Goal: Transaction & Acquisition: Purchase product/service

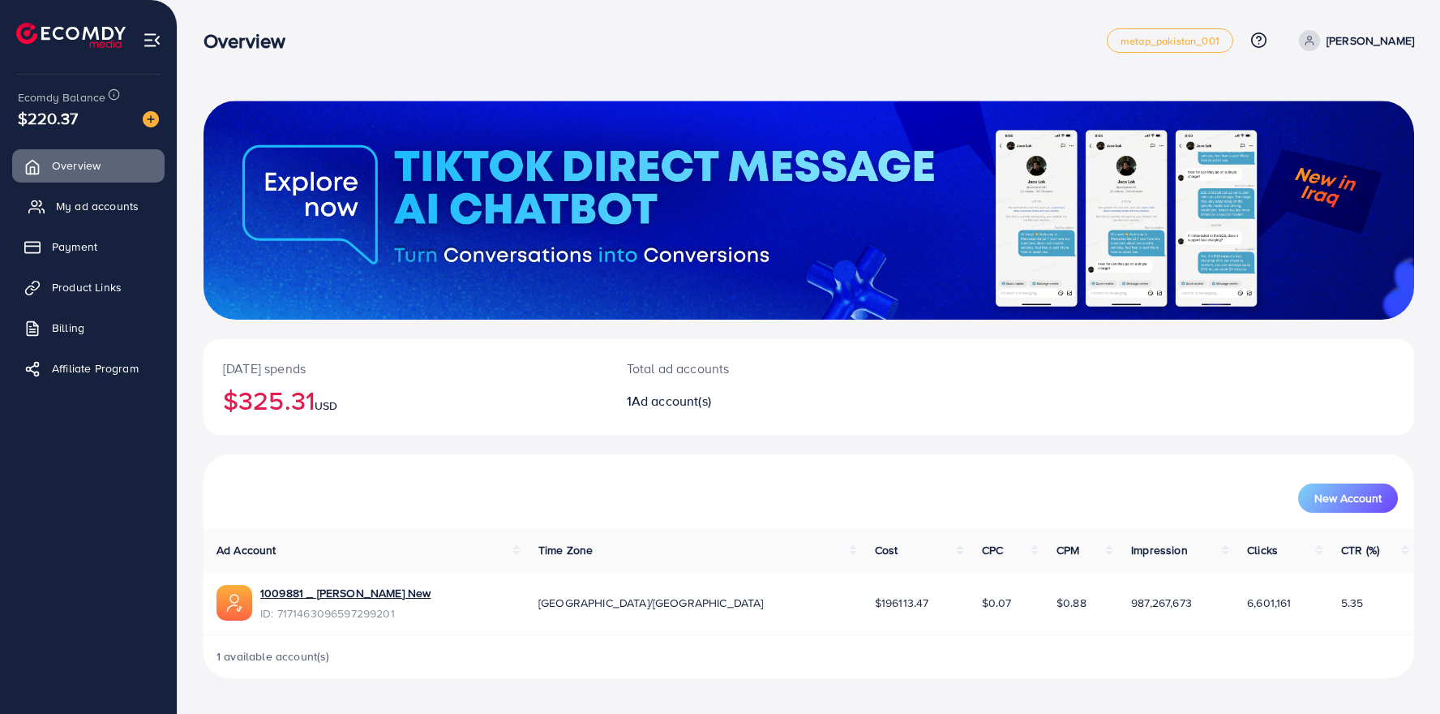
click at [66, 202] on span "My ad accounts" at bounding box center [97, 206] width 83 height 16
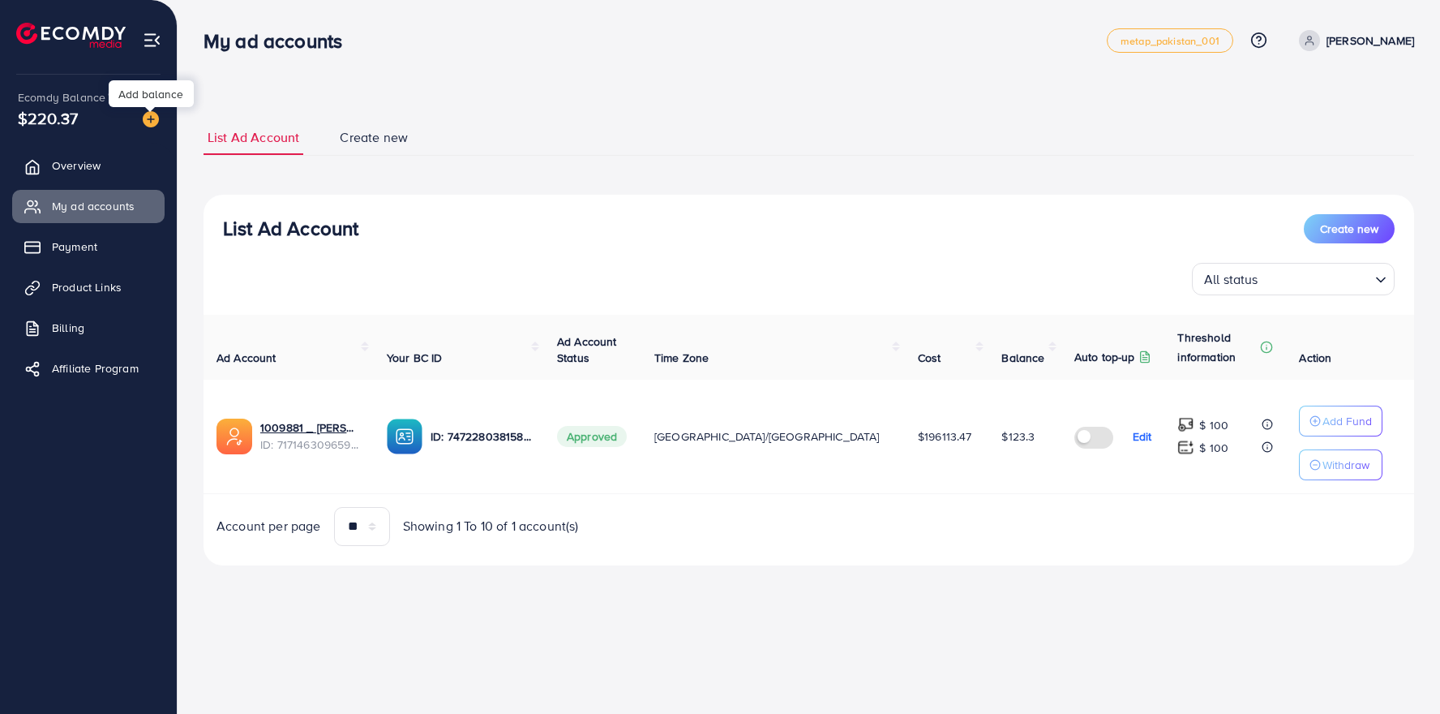
click at [151, 119] on img at bounding box center [151, 119] width 16 height 16
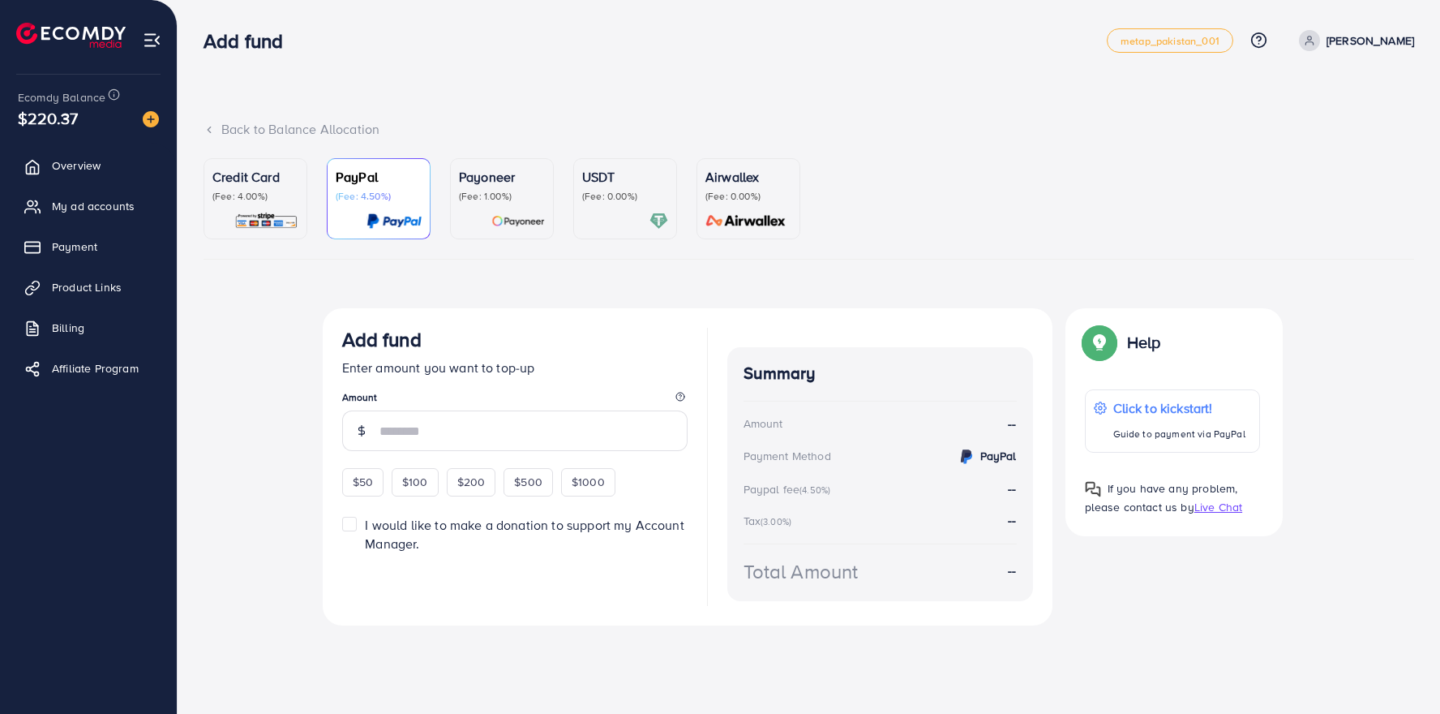
click at [591, 179] on p "USDT" at bounding box center [625, 176] width 86 height 19
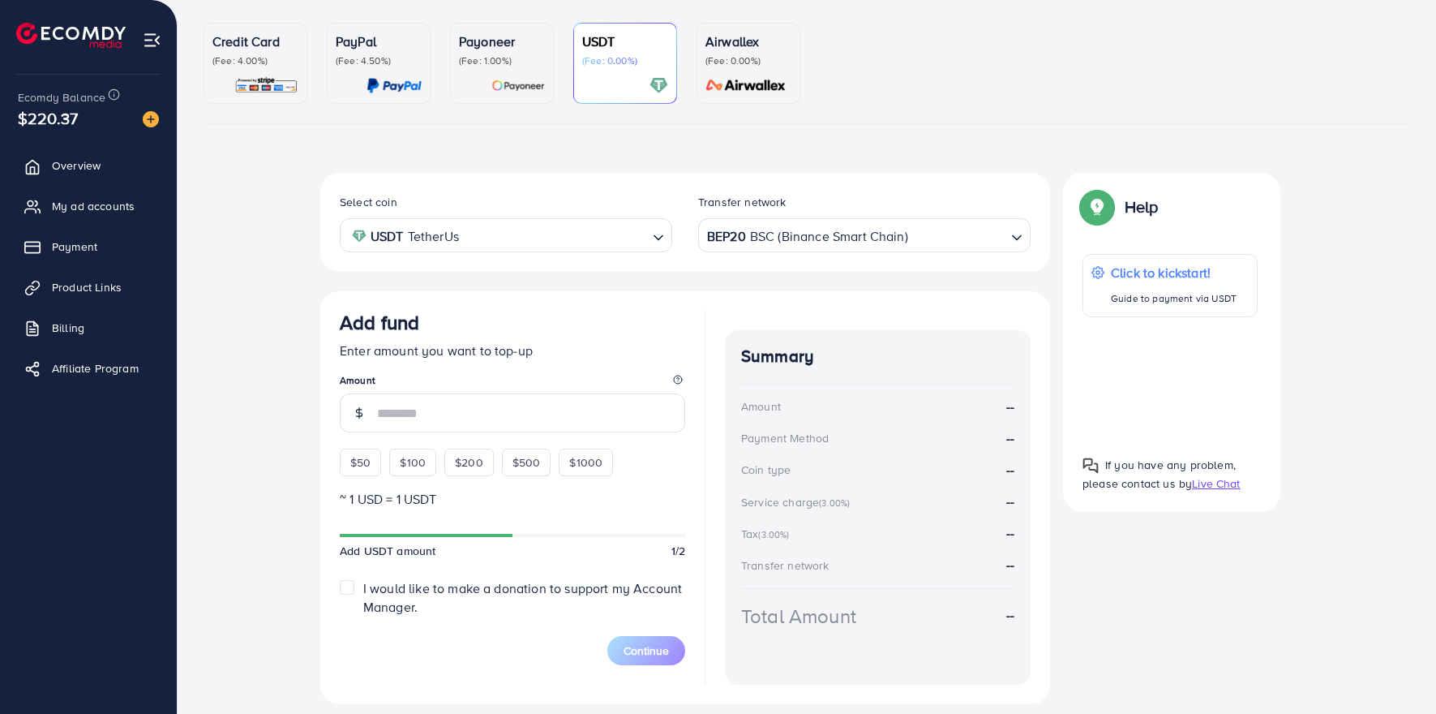
scroll to position [185, 0]
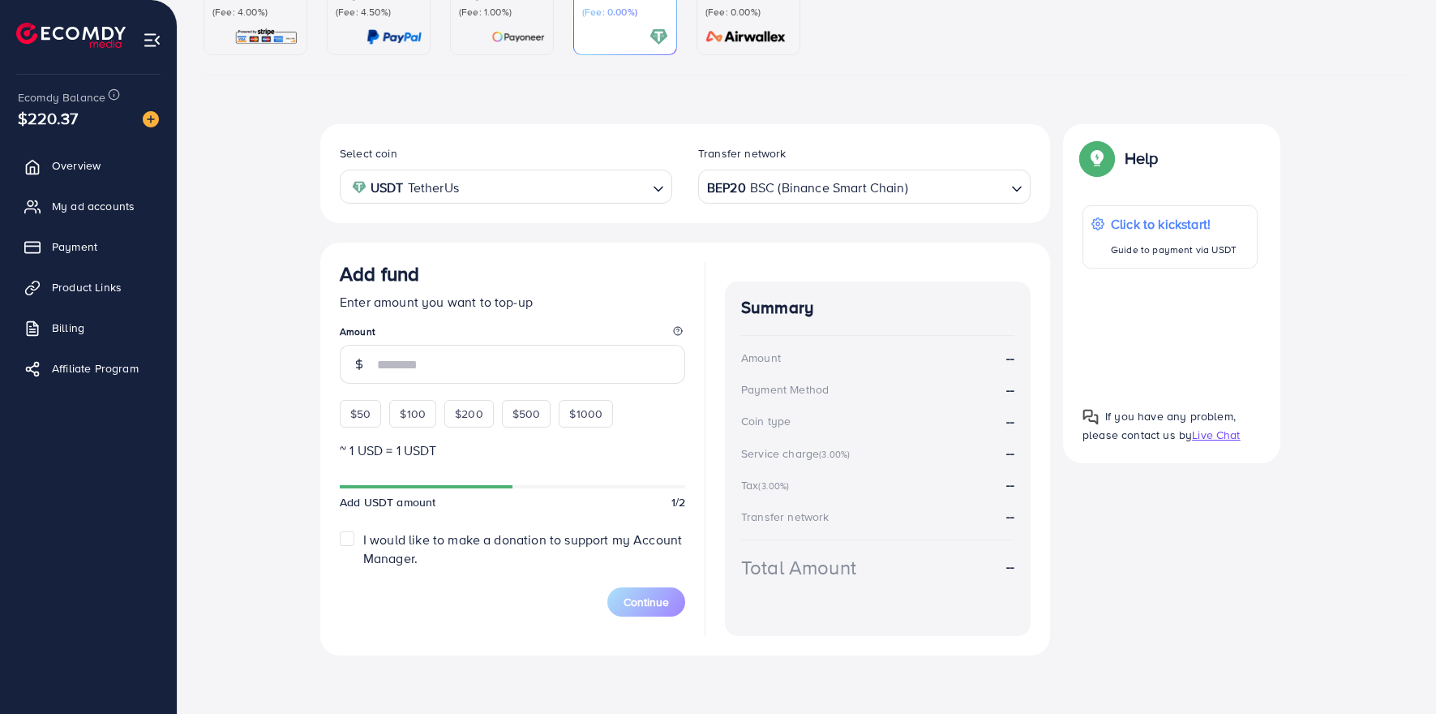
click at [935, 190] on input "Search for option" at bounding box center [957, 186] width 95 height 25
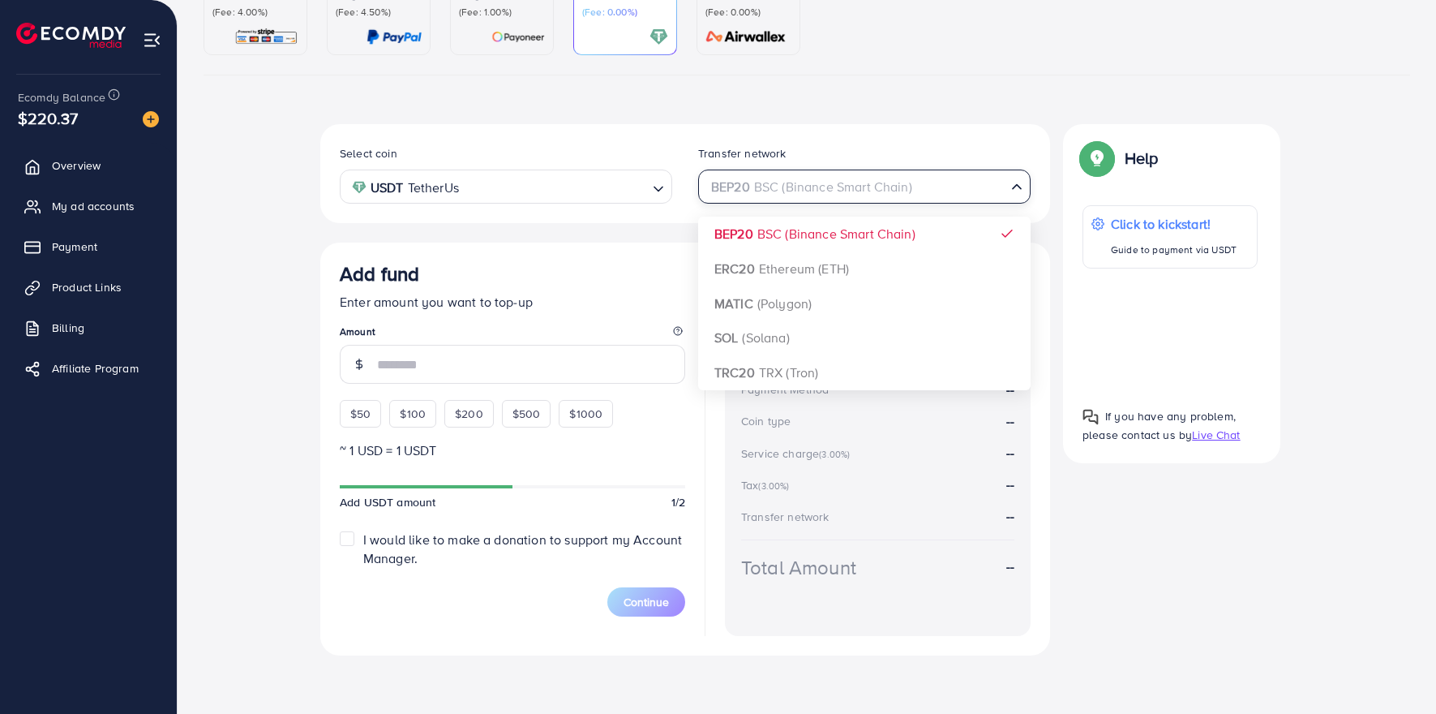
click at [920, 63] on ul "Credit Card (Fee: 4.00%) PayPal (Fee: 4.50%) Payoneer (Fee: 1.00%) USDT (Fee: 0…" at bounding box center [807, 24] width 1207 height 101
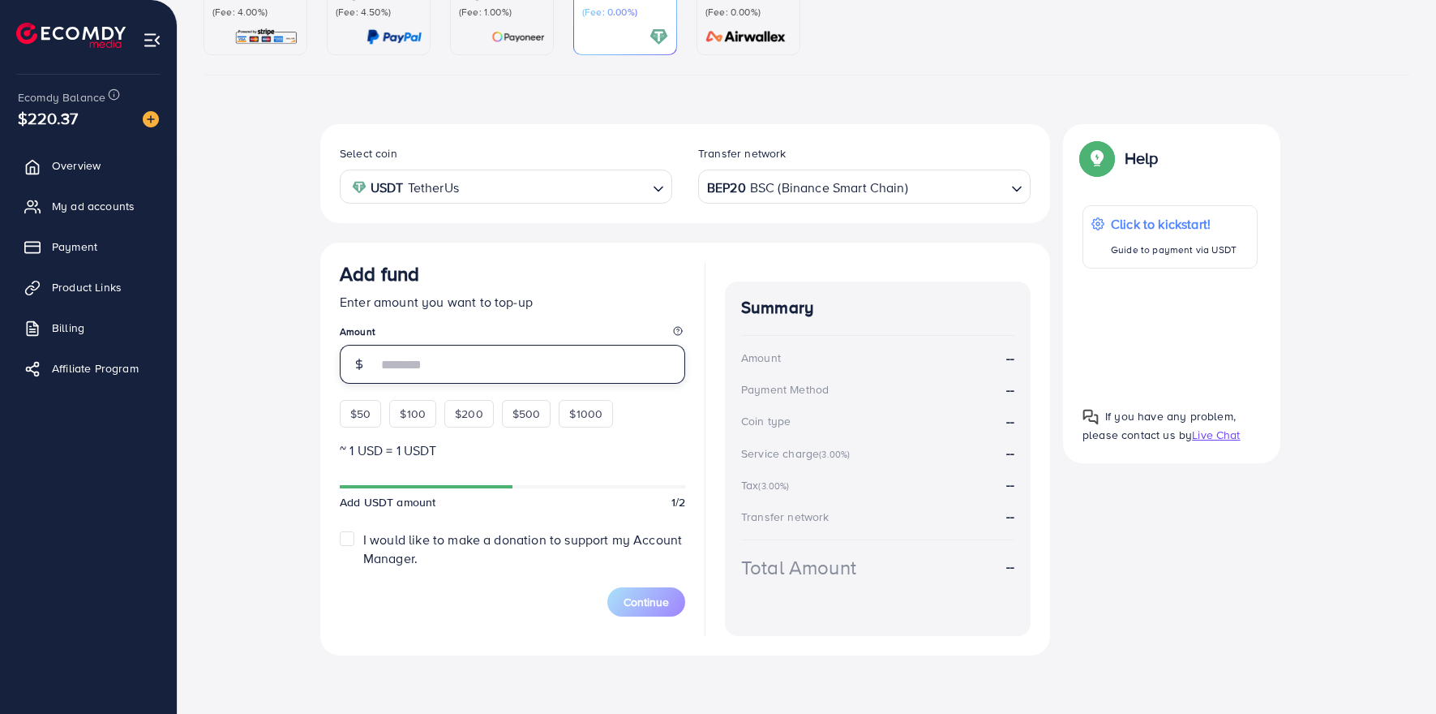
click at [508, 359] on input "number" at bounding box center [531, 364] width 308 height 39
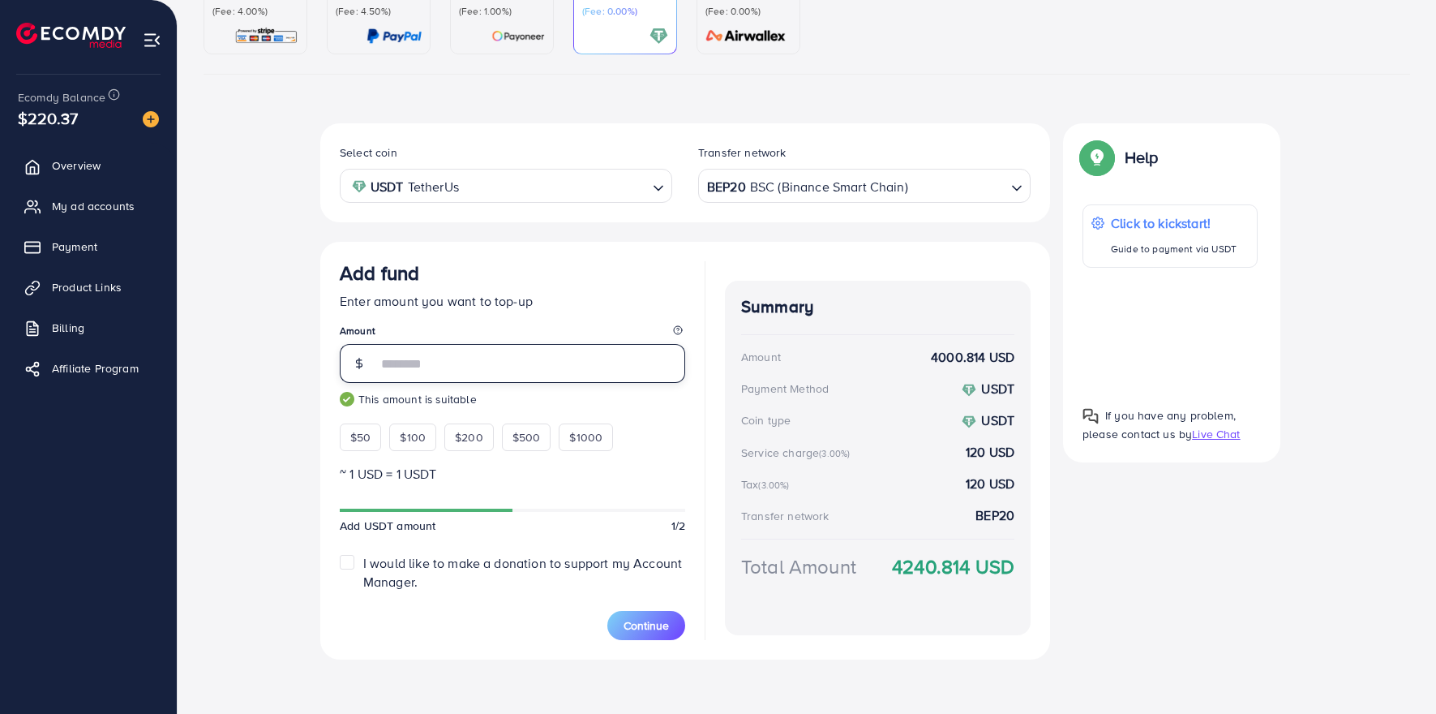
type input "****"
click at [247, 481] on div "Select coin USDT TetherUs Loading... Transfer network BEP20 BSC (Binance Smart …" at bounding box center [807, 397] width 1207 height 549
click at [636, 627] on span "Continue" at bounding box center [646, 625] width 45 height 16
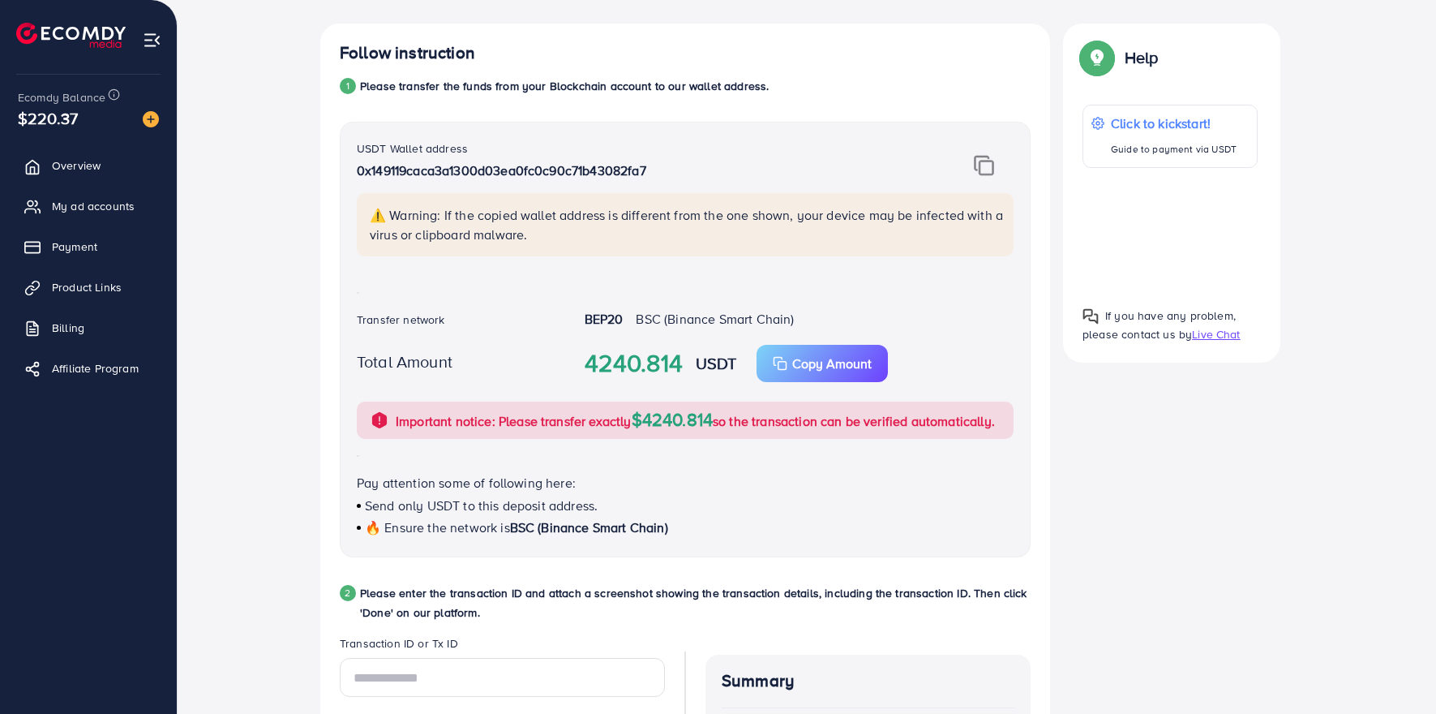
scroll to position [287, 0]
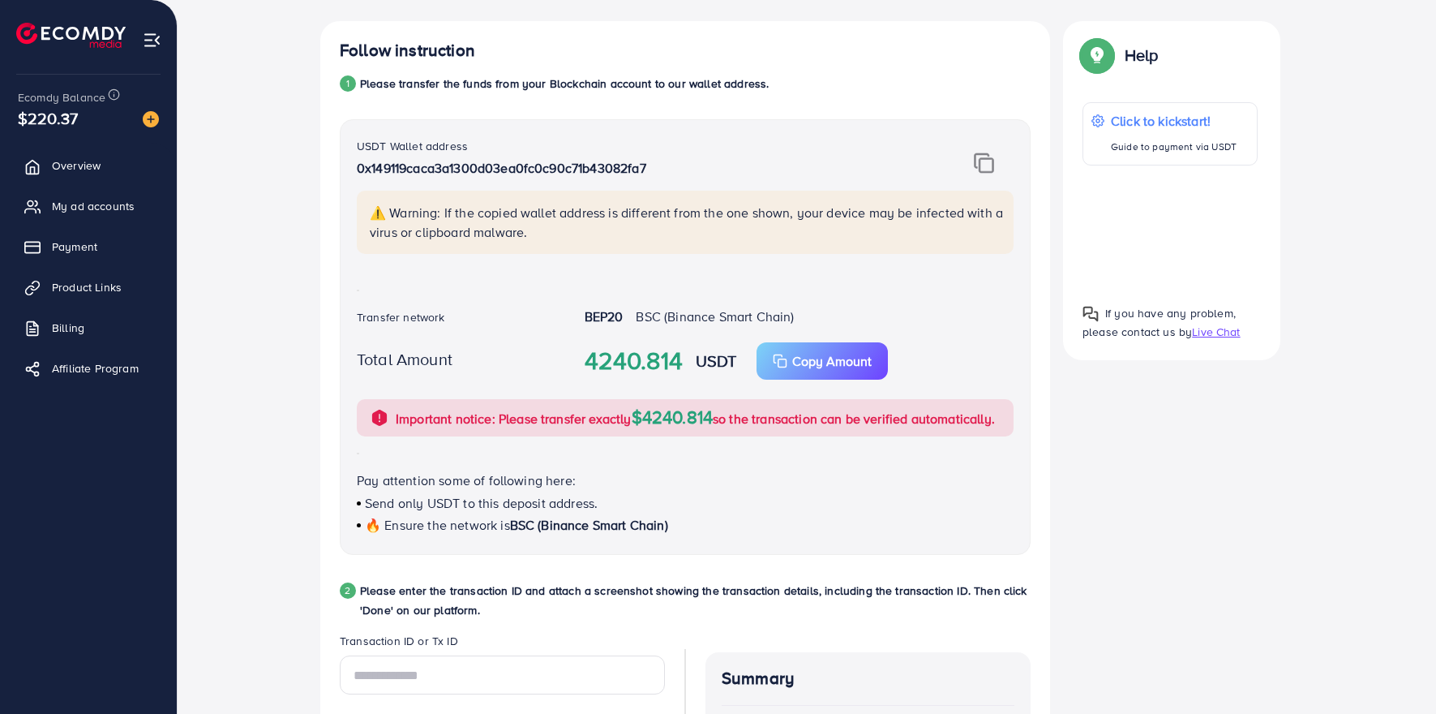
click at [986, 162] on img at bounding box center [984, 162] width 20 height 21
click at [837, 367] on p "Copy Amount" at bounding box center [831, 360] width 79 height 19
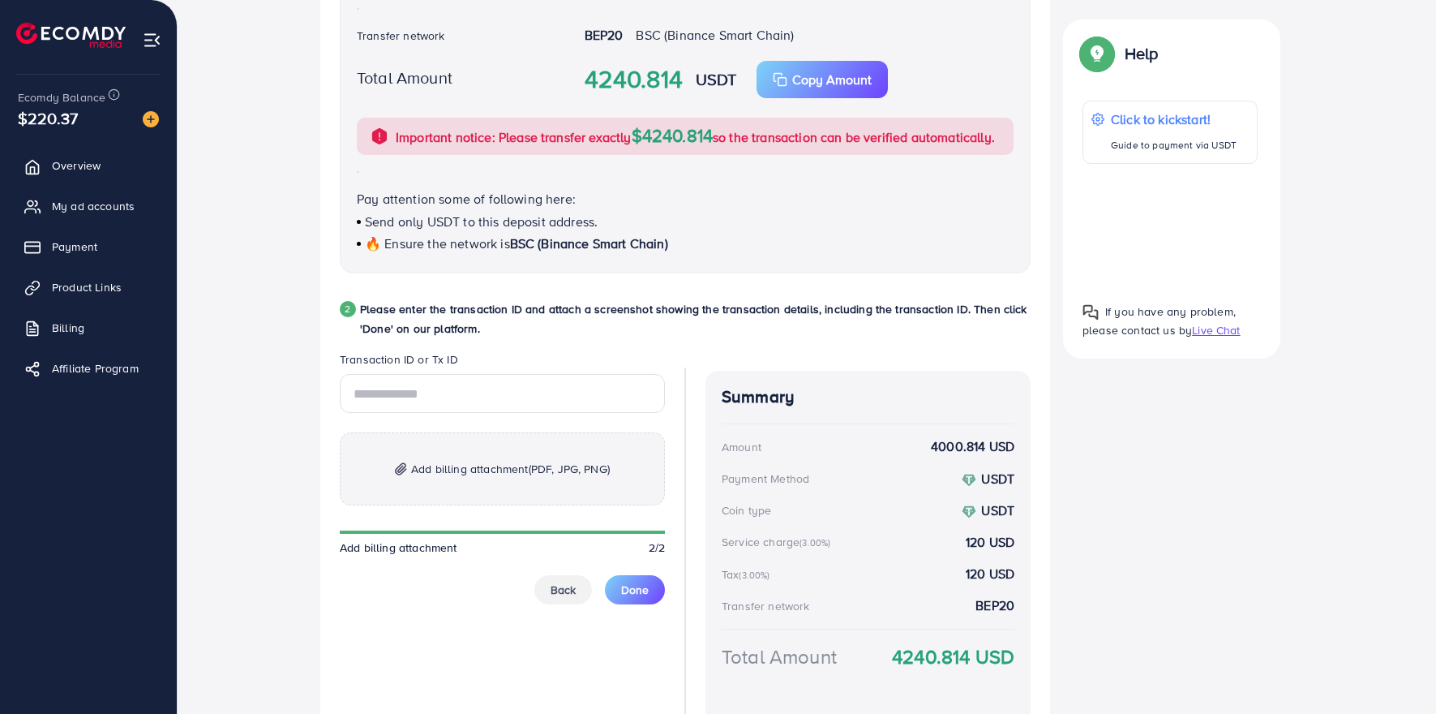
scroll to position [574, 0]
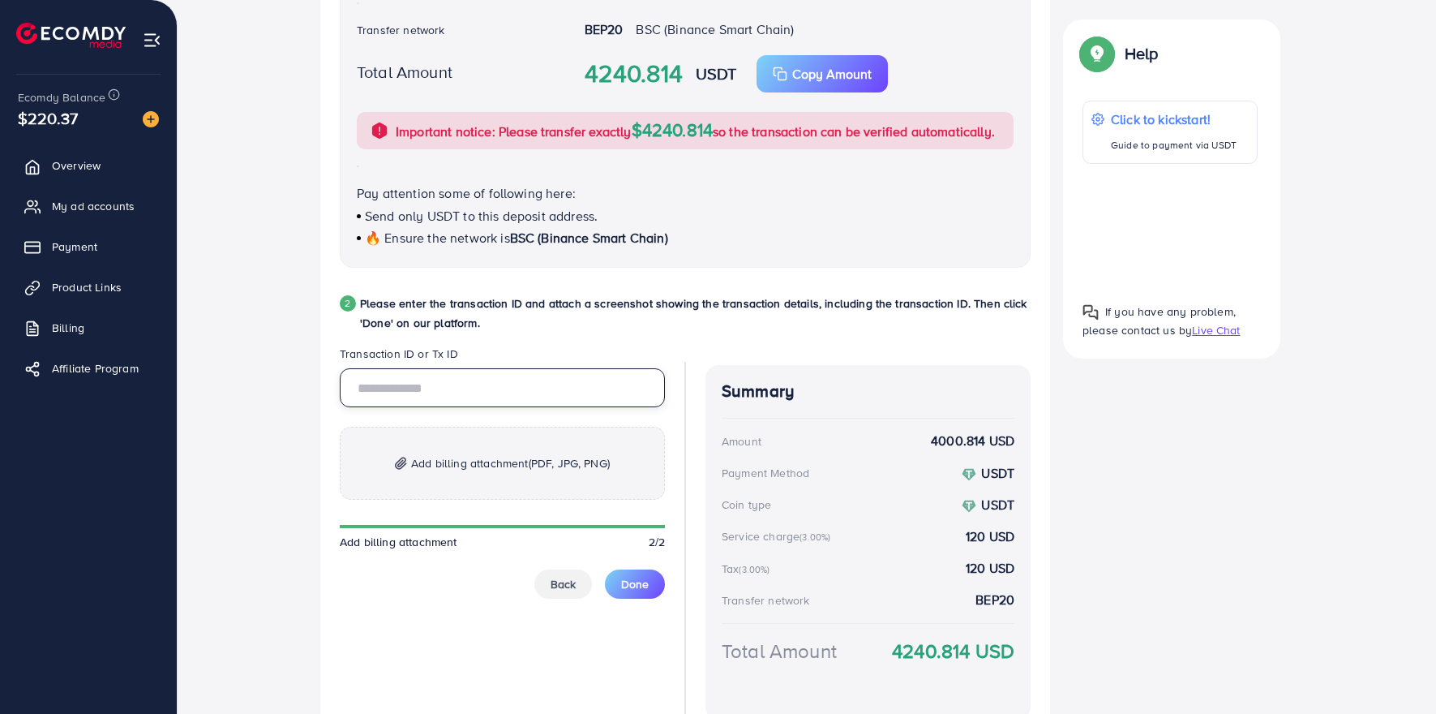
click at [443, 407] on input "text" at bounding box center [502, 387] width 325 height 39
paste input "**********"
click at [461, 405] on input "**********" at bounding box center [502, 387] width 325 height 39
type input "**********"
click at [436, 473] on span "Add billing attachment (PDF, JPG, PNG)" at bounding box center [510, 462] width 199 height 19
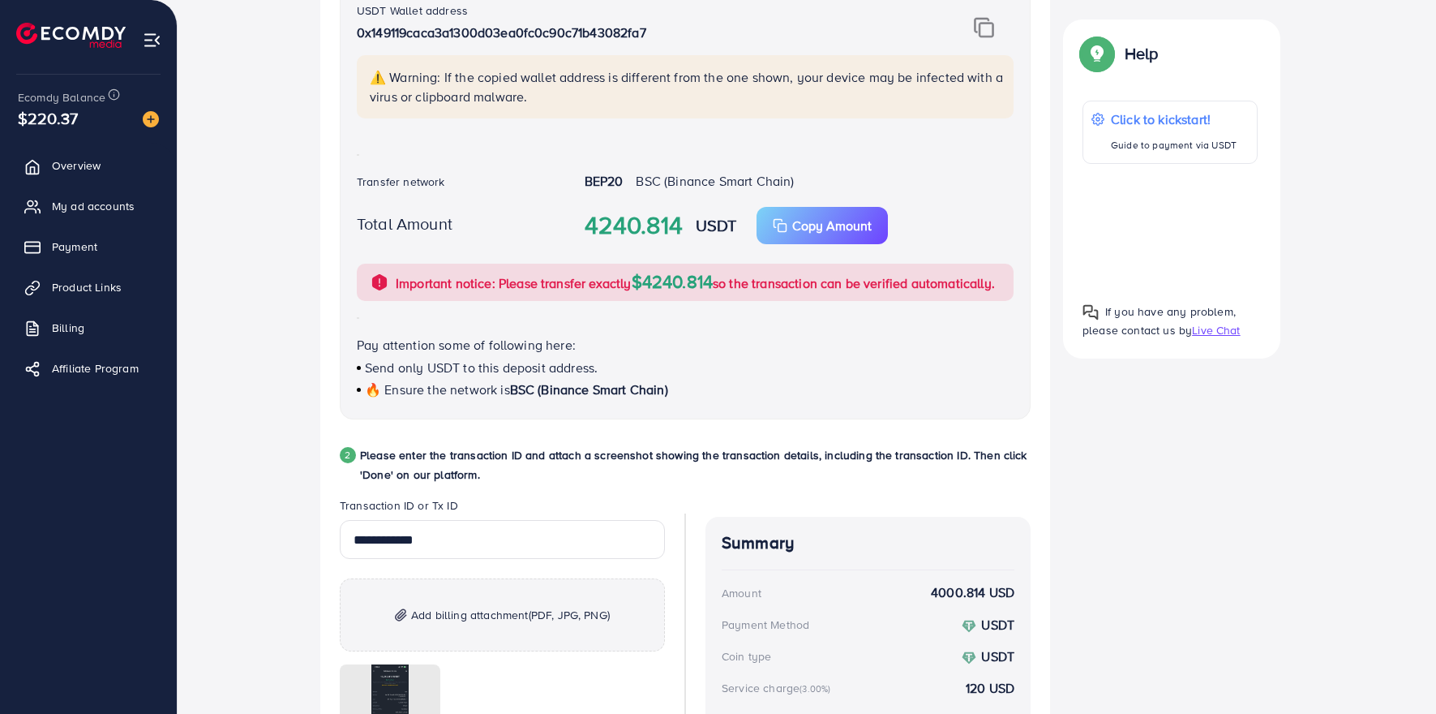
scroll to position [678, 0]
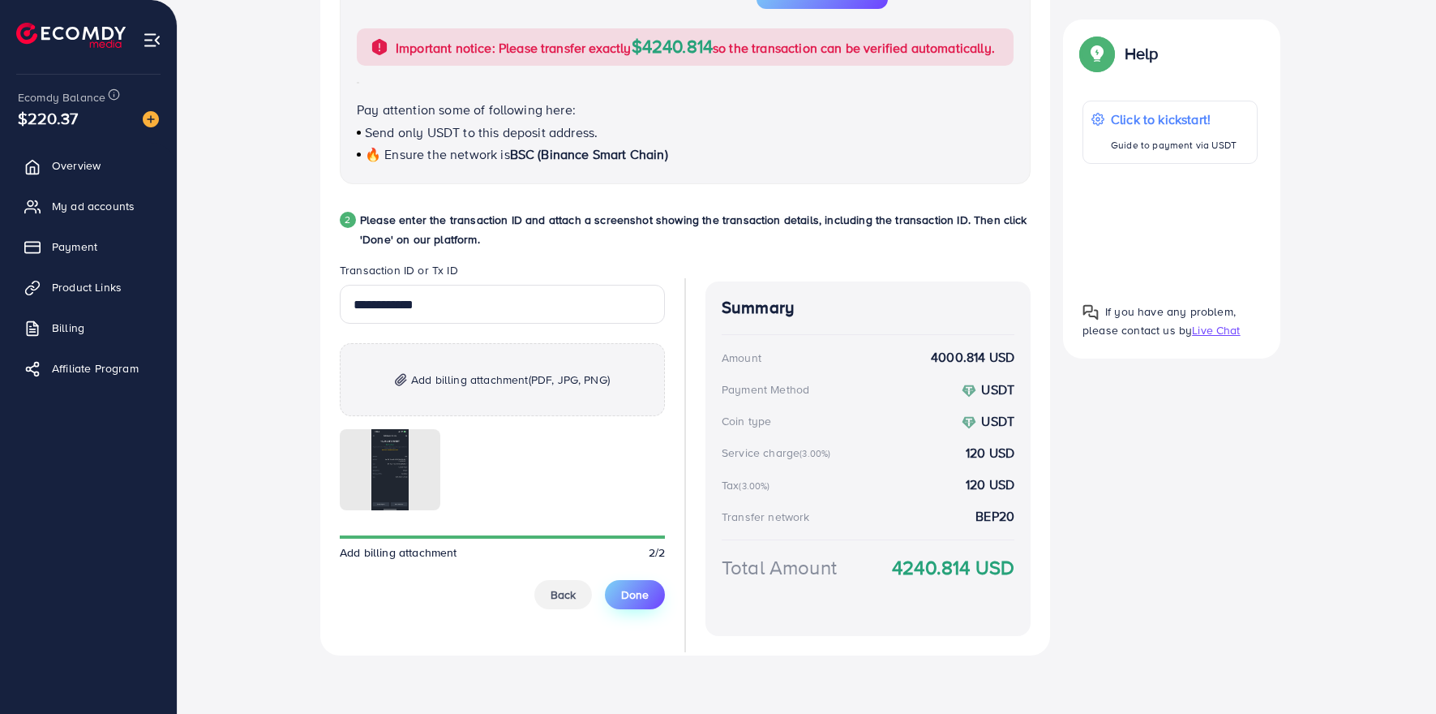
click at [633, 597] on span "Done" at bounding box center [635, 594] width 28 height 16
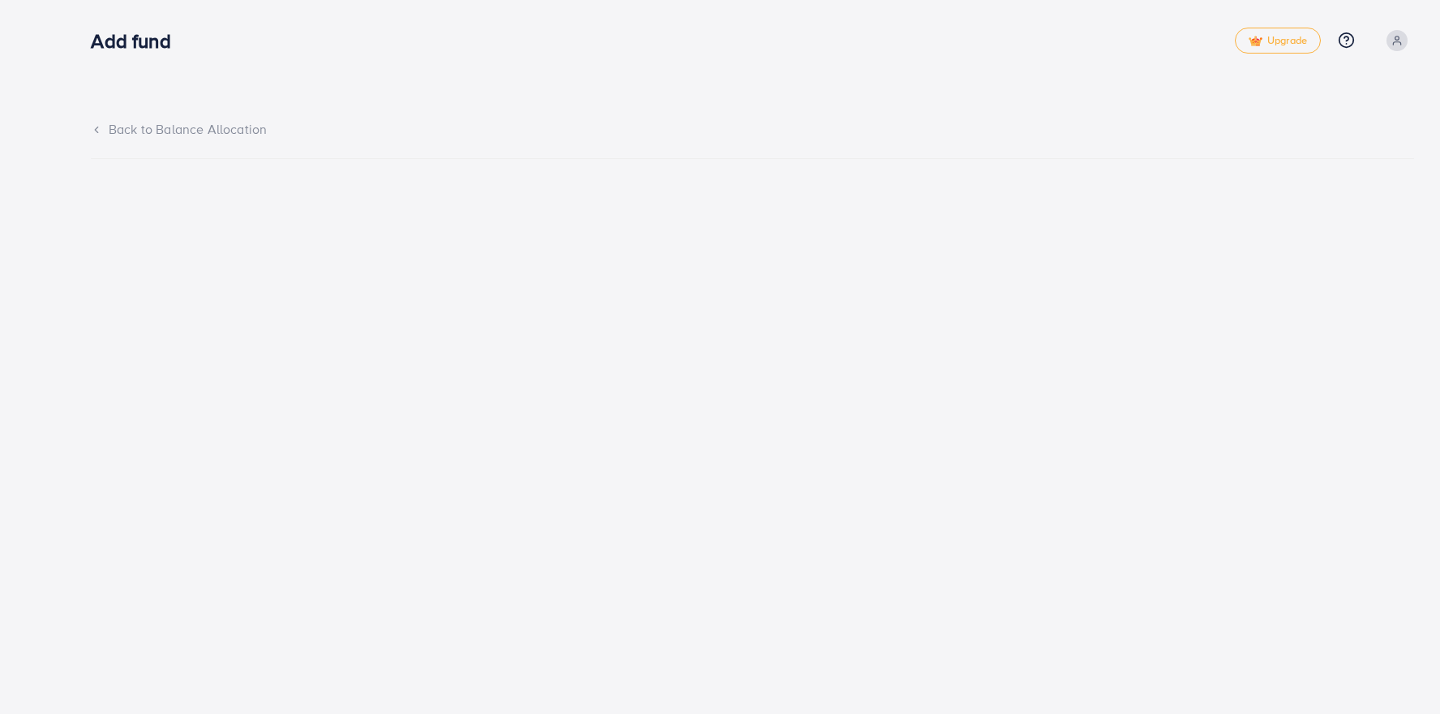
click at [130, 134] on div "Back to Balance Allocation" at bounding box center [752, 129] width 1323 height 19
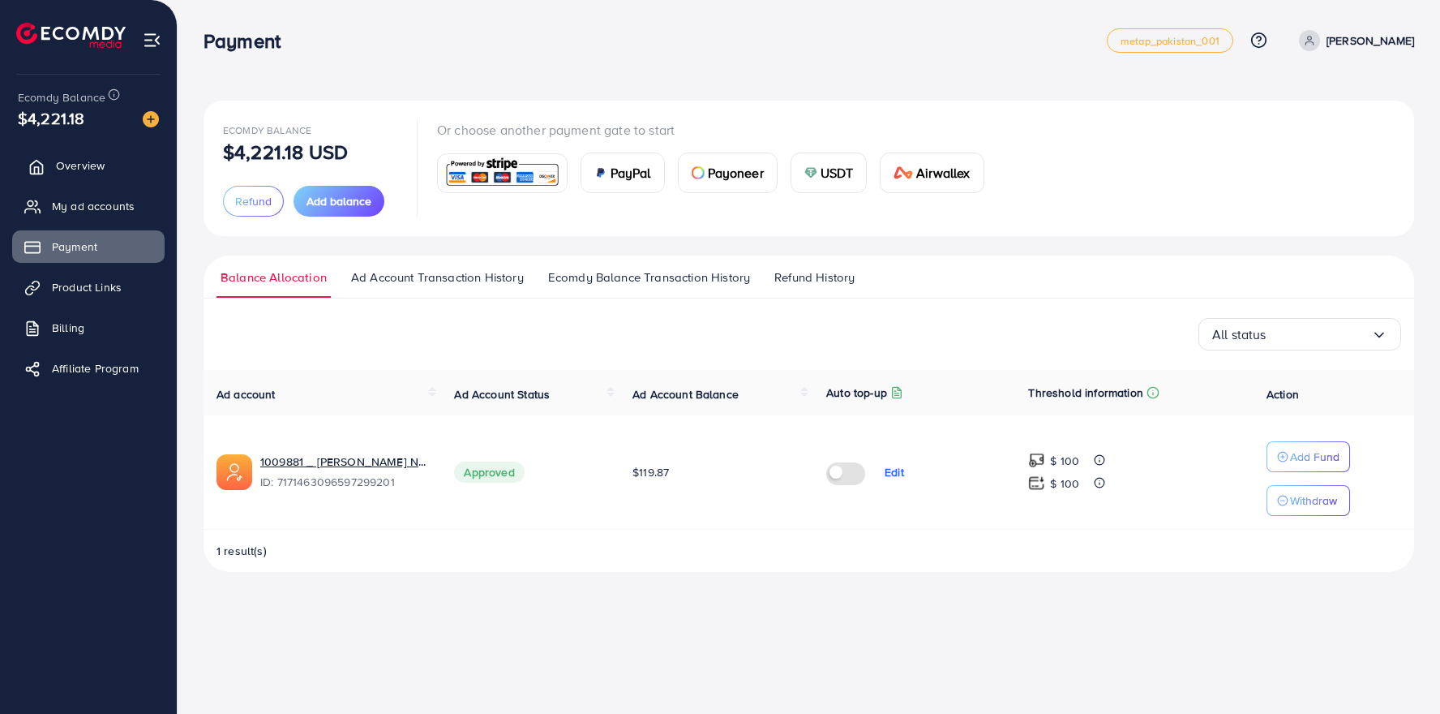
click at [92, 158] on span "Overview" at bounding box center [80, 165] width 49 height 16
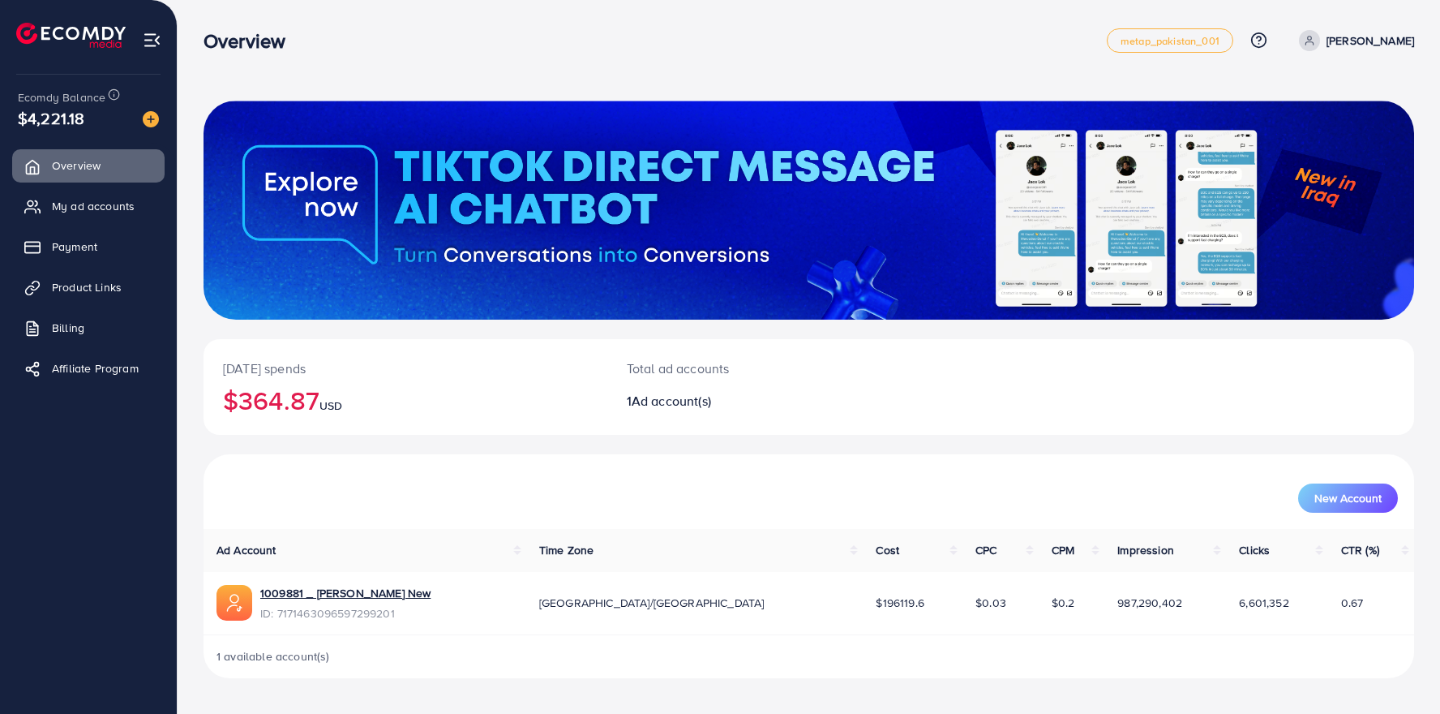
click at [477, 66] on nav "Overview metap_pakistan_001 Help Center Contact Support Plans and Pricing Term …" at bounding box center [809, 40] width 1211 height 58
